Goal: Information Seeking & Learning: Learn about a topic

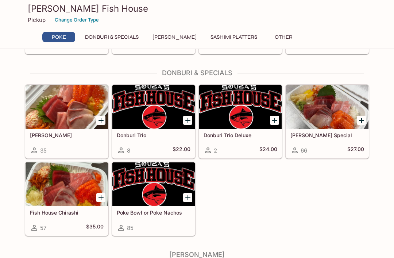
scroll to position [132, 0]
click at [157, 206] on div at bounding box center [153, 184] width 82 height 44
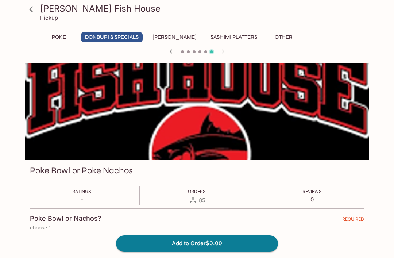
click at [169, 36] on button "[PERSON_NAME]" at bounding box center [174, 37] width 52 height 10
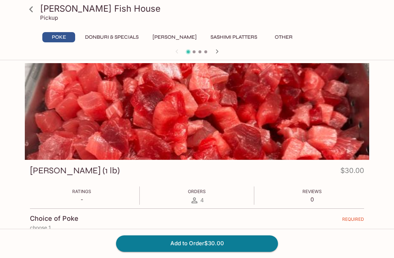
click at [111, 36] on button "Donburi & Specials" at bounding box center [112, 37] width 62 height 10
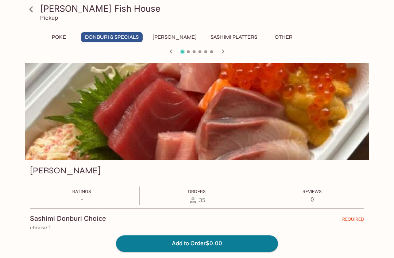
click at [274, 39] on button "Other" at bounding box center [283, 37] width 33 height 10
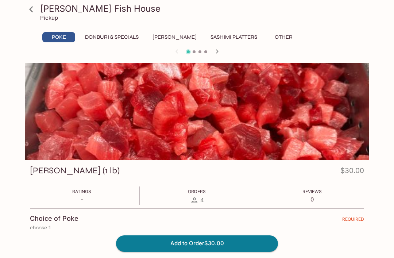
click at [35, 9] on icon at bounding box center [31, 9] width 13 height 13
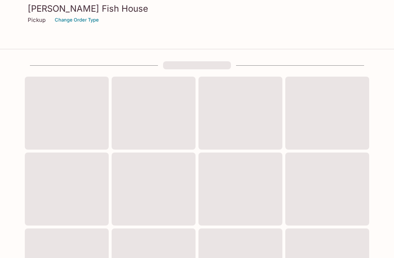
scroll to position [156, 0]
